Goal: Task Accomplishment & Management: Complete application form

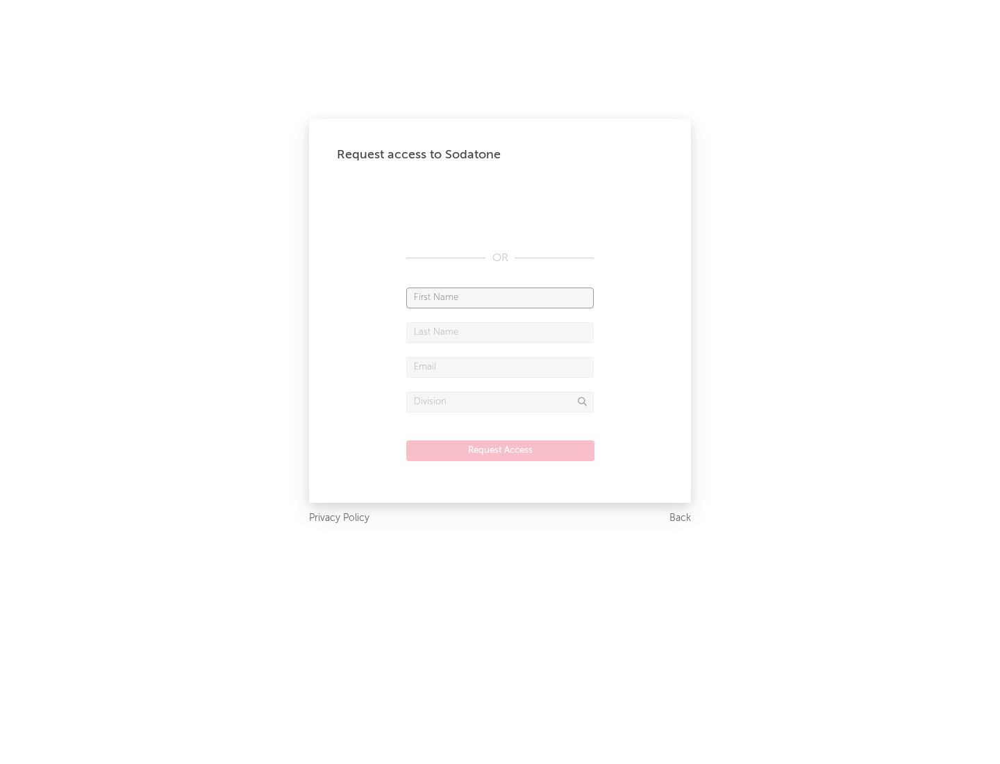
click at [500, 297] on input "text" at bounding box center [499, 297] width 187 height 21
type input "[PERSON_NAME]"
click at [500, 332] on input "text" at bounding box center [499, 332] width 187 height 21
type input "[PERSON_NAME]"
click at [500, 367] on input "text" at bounding box center [499, 367] width 187 height 21
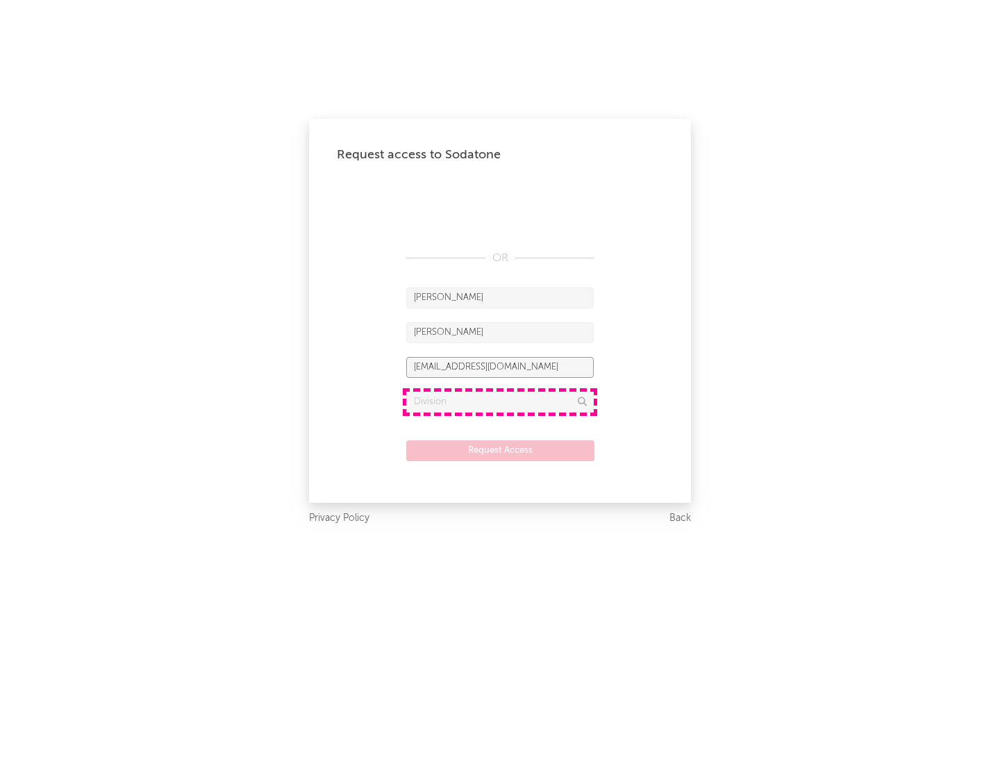
type input "[EMAIL_ADDRESS][DOMAIN_NAME]"
click at [500, 401] on input "text" at bounding box center [499, 402] width 187 height 21
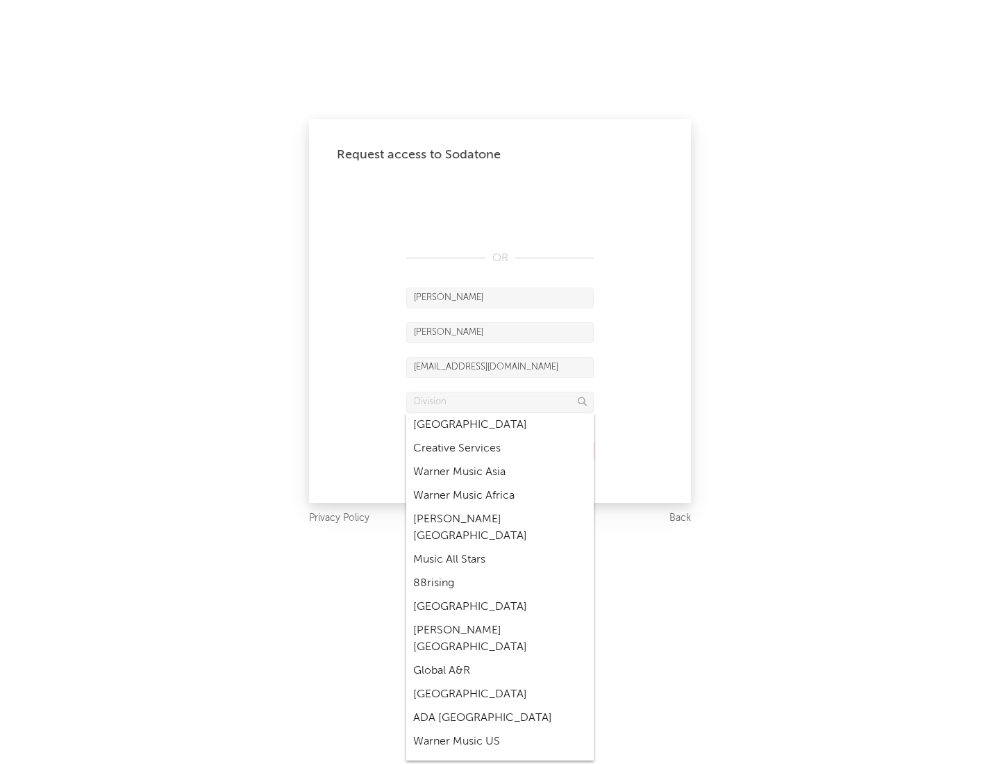
click at [500, 548] on div "Music All Stars" at bounding box center [499, 560] width 187 height 24
type input "Music All Stars"
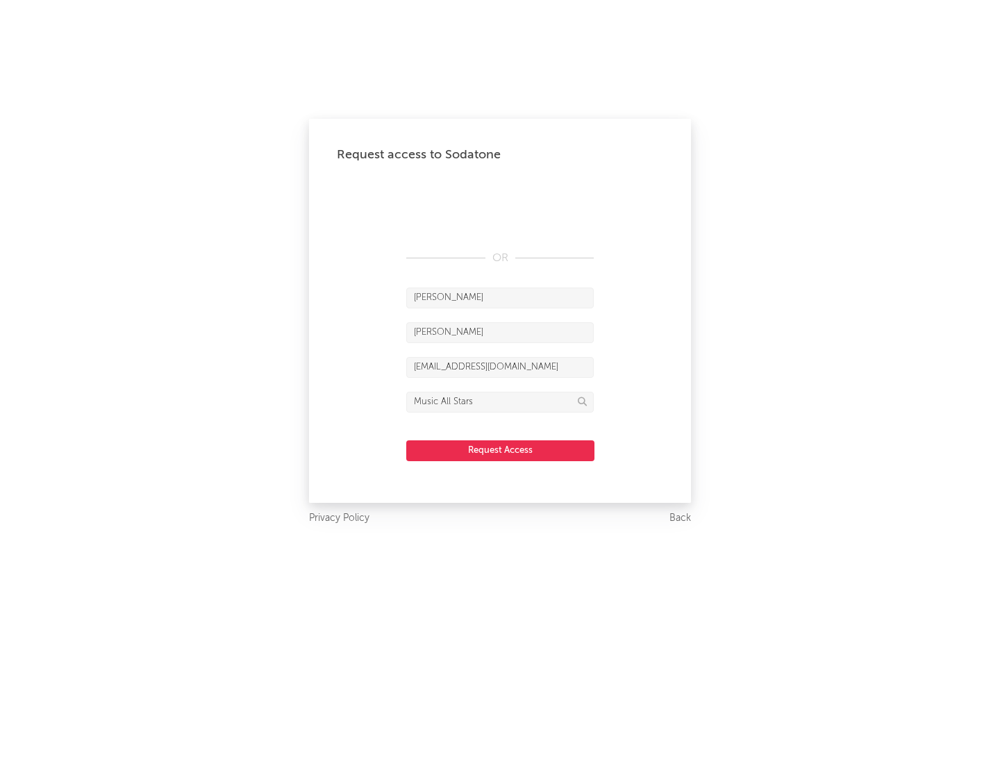
click at [500, 450] on button "Request Access" at bounding box center [500, 450] width 188 height 21
